Goal: Transaction & Acquisition: Book appointment/travel/reservation

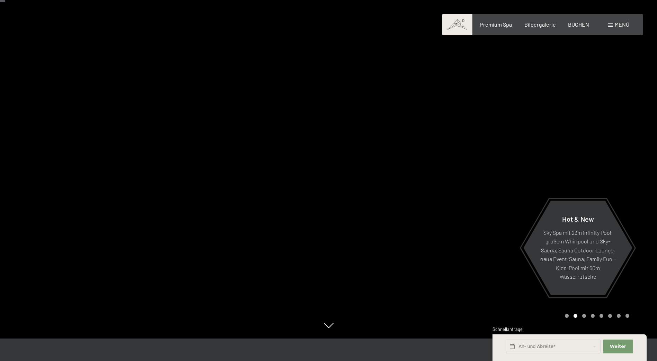
scroll to position [35, 0]
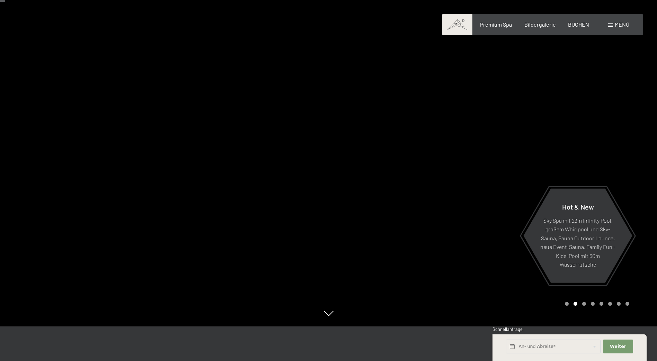
click at [584, 304] on div "Carousel Page 3" at bounding box center [584, 304] width 4 height 4
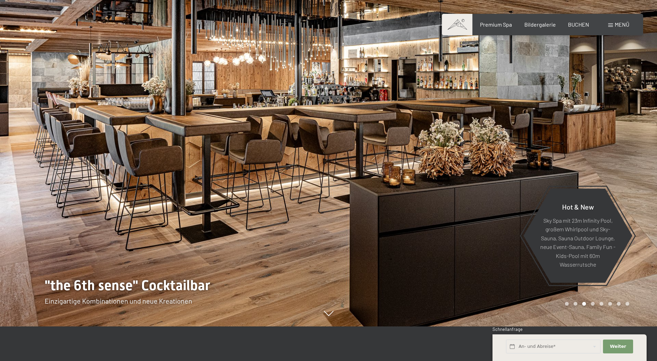
click at [593, 305] on div "Carousel Page 4" at bounding box center [593, 304] width 4 height 4
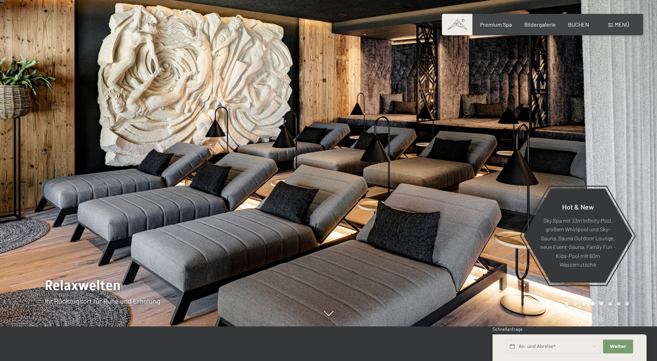
click at [603, 302] on div at bounding box center [493, 145] width 329 height 361
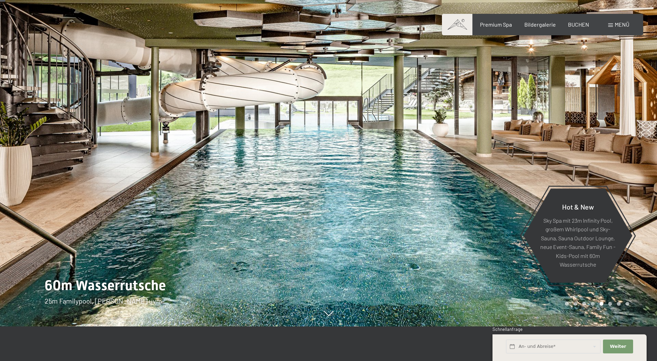
click at [609, 303] on div "Carousel Page 6" at bounding box center [610, 304] width 4 height 4
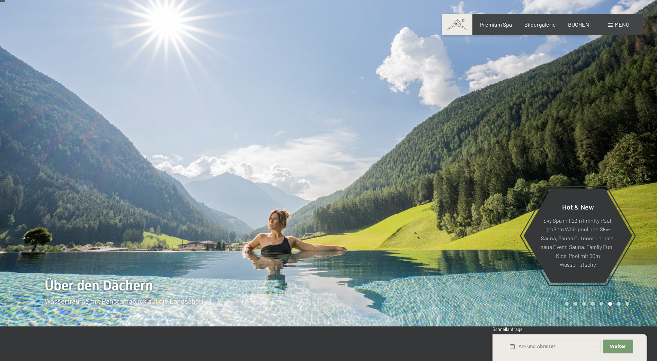
click at [619, 303] on div "Carousel Page 7" at bounding box center [619, 304] width 4 height 4
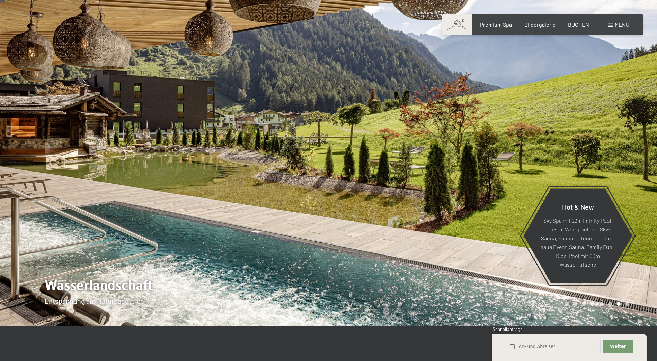
click at [628, 305] on div "Carousel Page 8" at bounding box center [627, 304] width 4 height 4
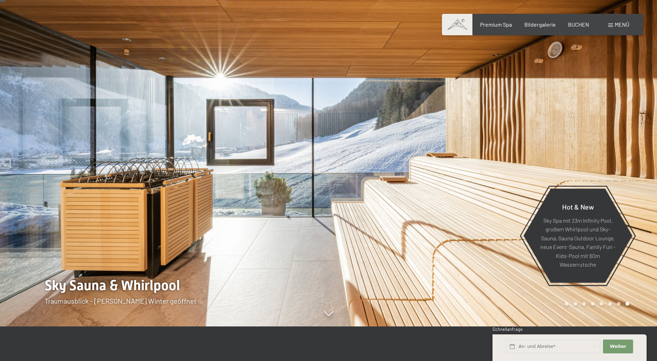
click at [591, 303] on div "Carousel Page 4" at bounding box center [593, 304] width 4 height 4
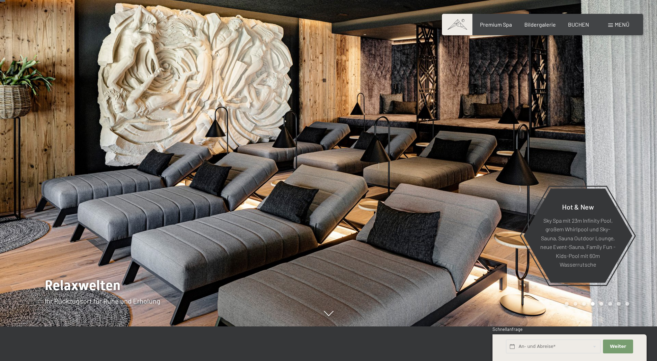
click at [581, 303] on div "Carousel Pagination" at bounding box center [595, 304] width 67 height 4
click at [575, 303] on div "Carousel Page 2" at bounding box center [575, 304] width 4 height 4
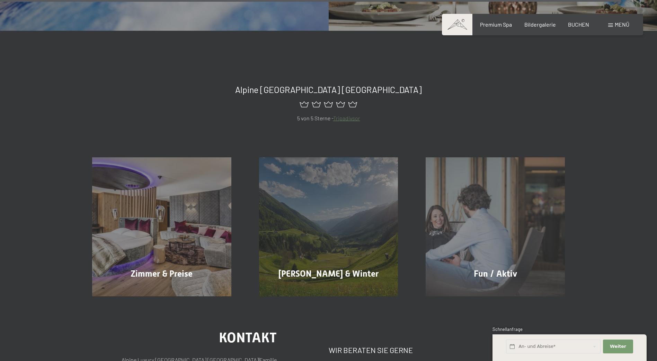
scroll to position [3843, 0]
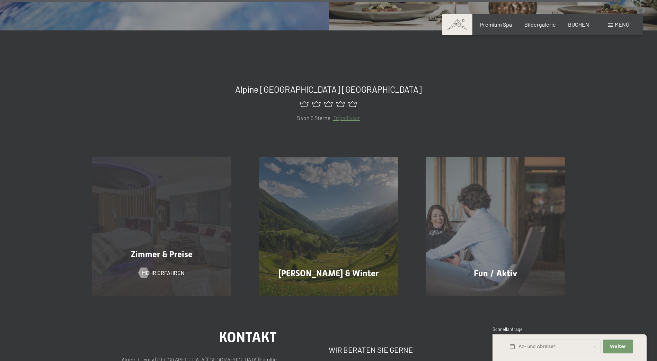
click at [173, 157] on div "Zimmer & Preise Mehr erfahren" at bounding box center [161, 226] width 167 height 139
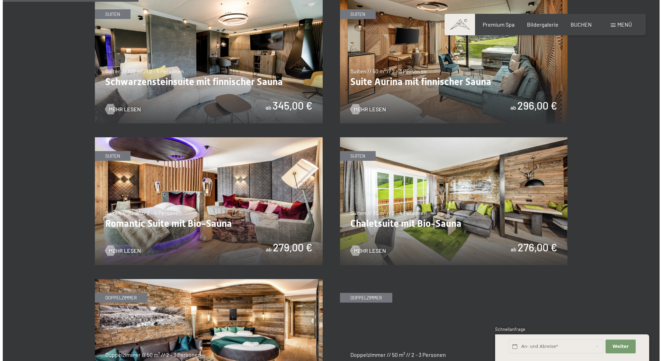
scroll to position [450, 0]
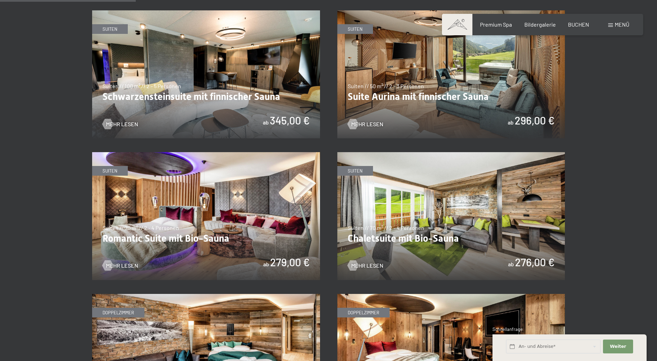
click at [620, 26] on span "Menü" at bounding box center [622, 24] width 15 height 7
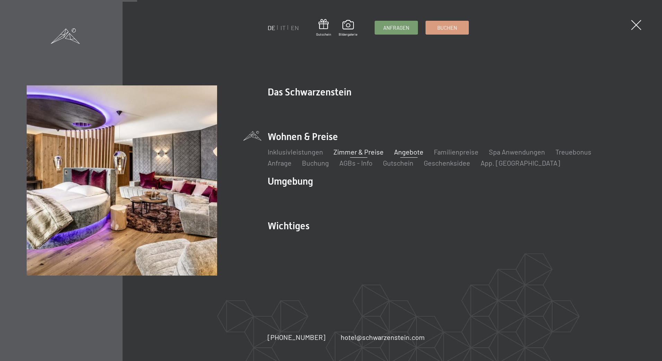
click at [403, 152] on link "Angebote" at bounding box center [408, 152] width 29 height 8
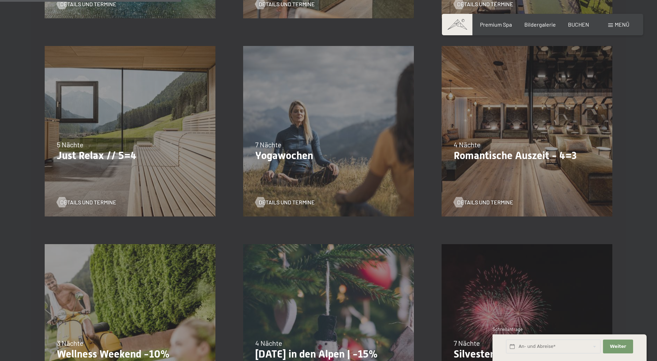
scroll to position [381, 0]
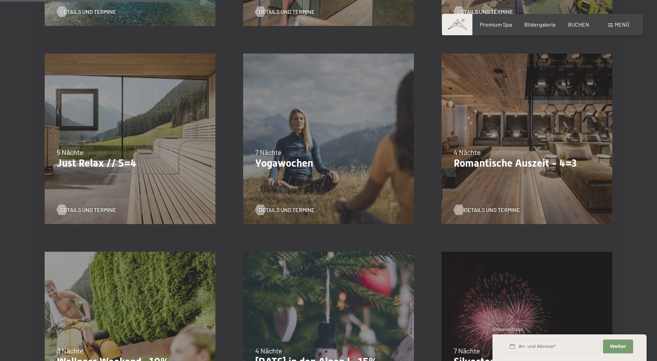
click at [489, 207] on span "Details und Termine" at bounding box center [492, 210] width 56 height 8
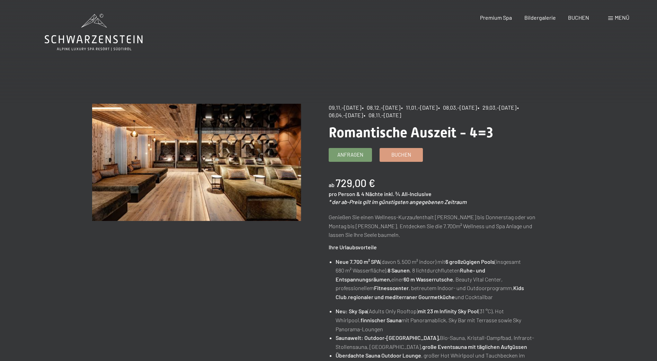
click at [108, 33] on icon at bounding box center [94, 32] width 98 height 37
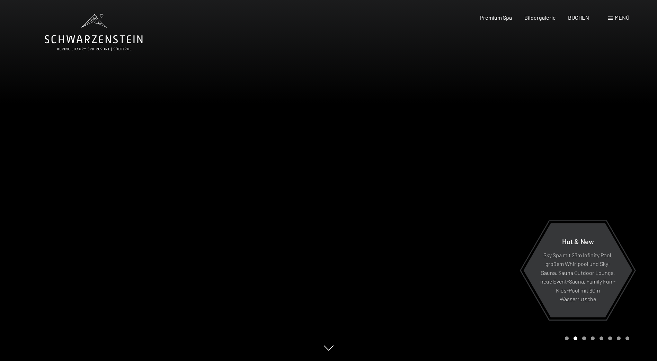
click at [623, 18] on span "Menü" at bounding box center [622, 17] width 15 height 7
